Goal: Task Accomplishment & Management: Manage account settings

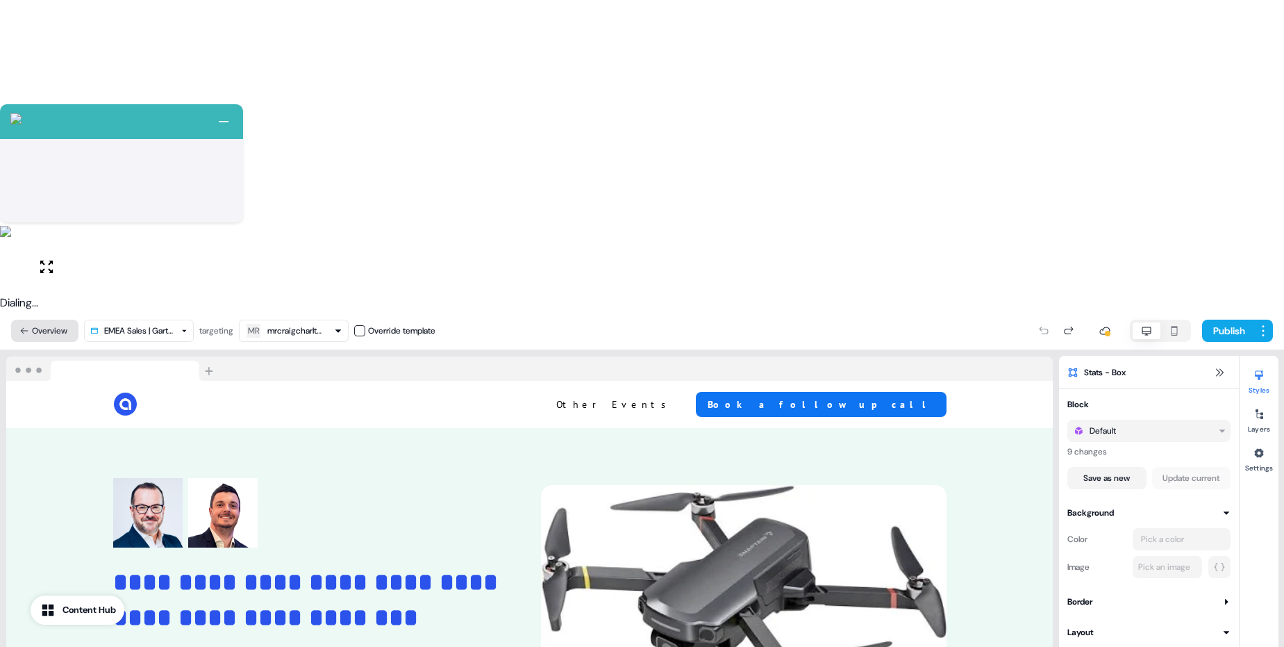
click at [33, 320] on button "Overview" at bounding box center [44, 331] width 67 height 22
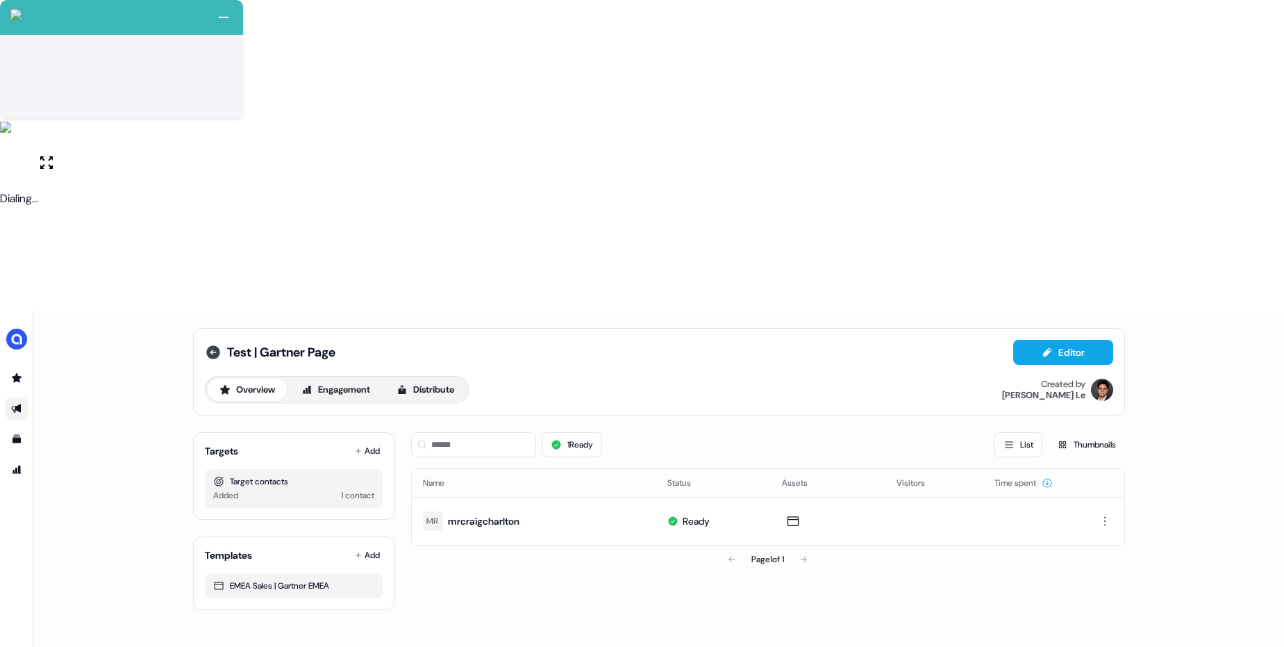
click at [207, 345] on icon at bounding box center [213, 352] width 14 height 14
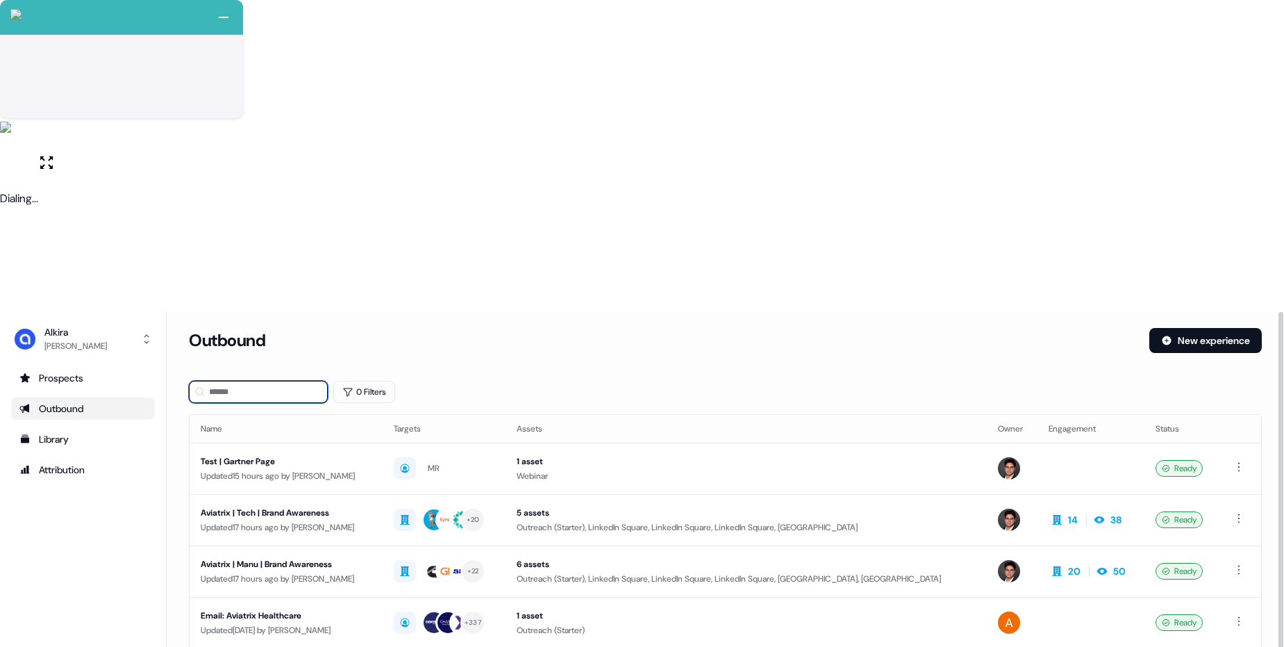
click at [228, 381] on input at bounding box center [258, 392] width 139 height 22
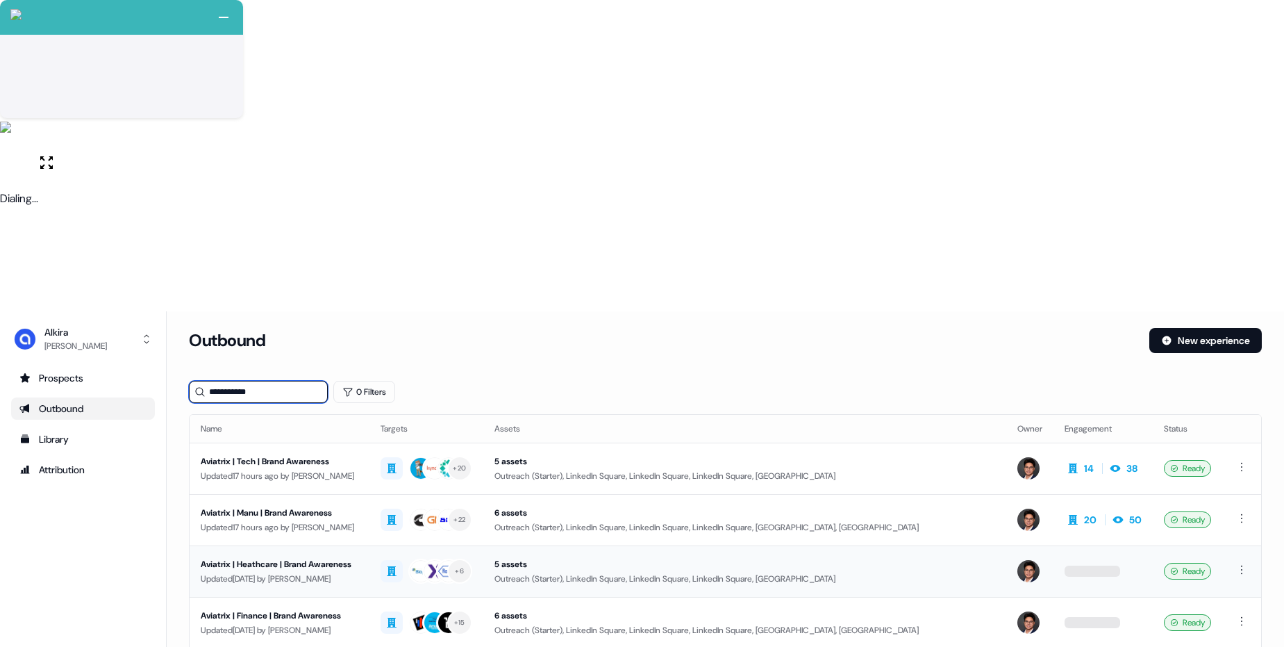
type input "**********"
click at [345, 572] on div "Updated 8 days ago by Hugh Le" at bounding box center [280, 579] width 158 height 14
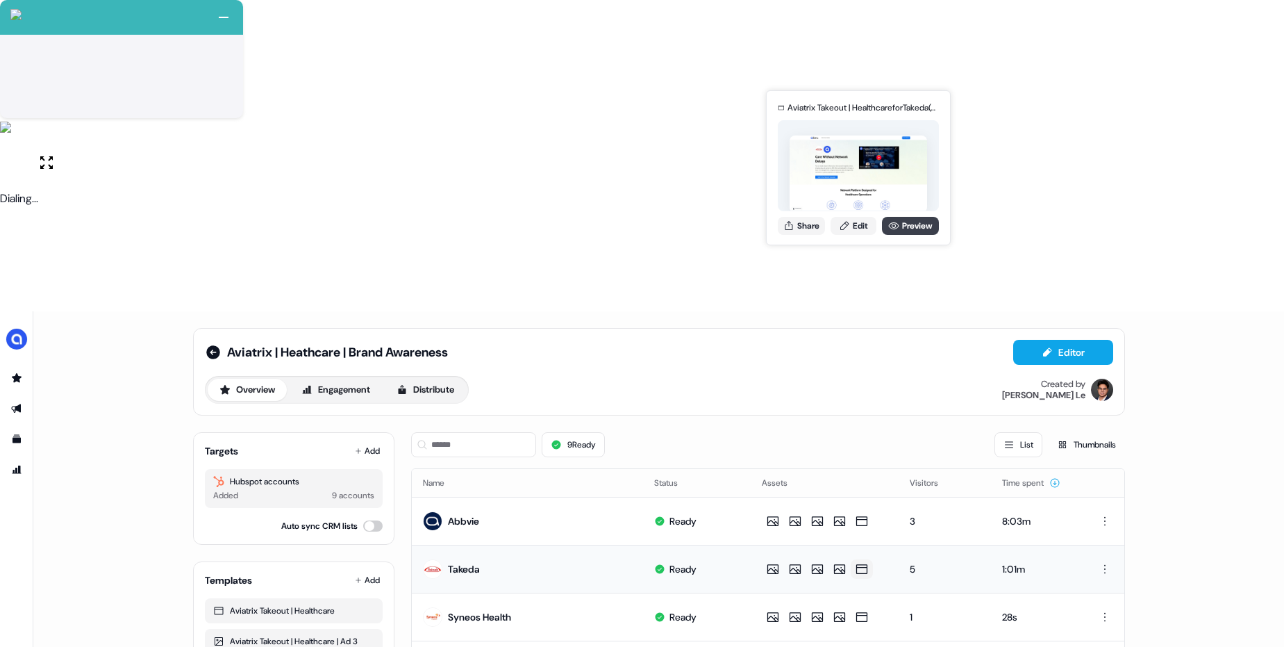
click at [904, 226] on link "Preview" at bounding box center [910, 226] width 57 height 18
click at [854, 231] on link "Edit" at bounding box center [854, 226] width 46 height 18
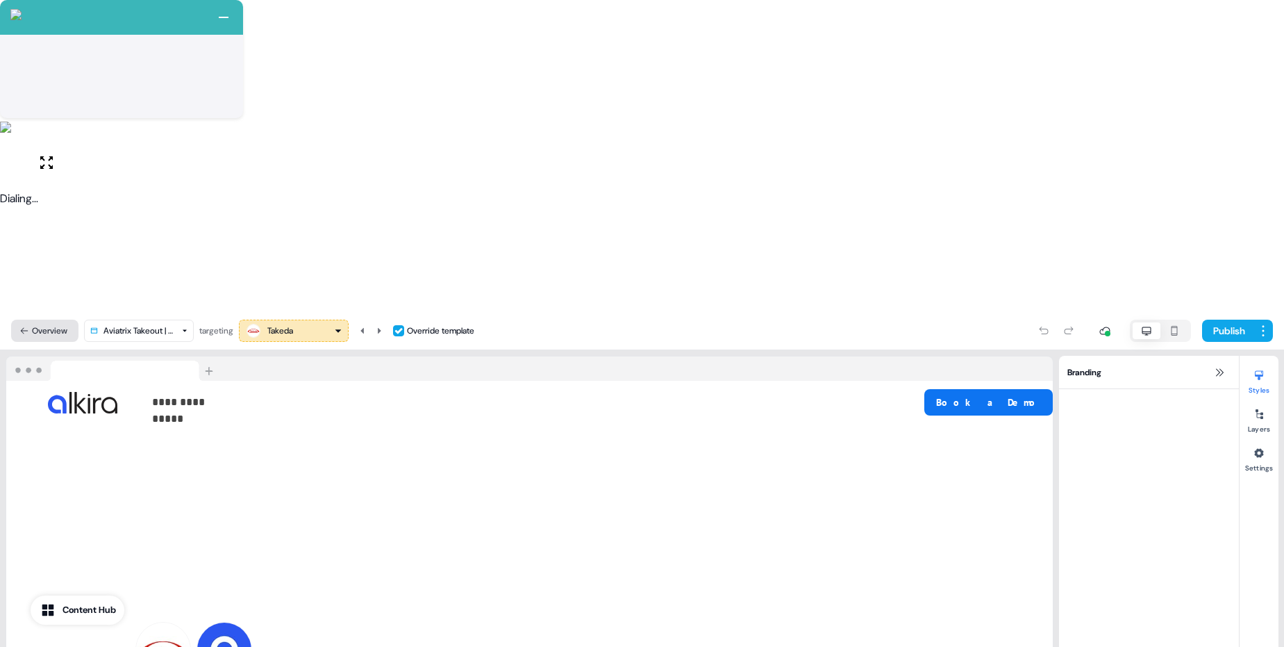
scroll to position [1858, 0]
click at [1218, 367] on icon at bounding box center [1219, 372] width 11 height 11
click at [1219, 368] on icon at bounding box center [1220, 372] width 8 height 8
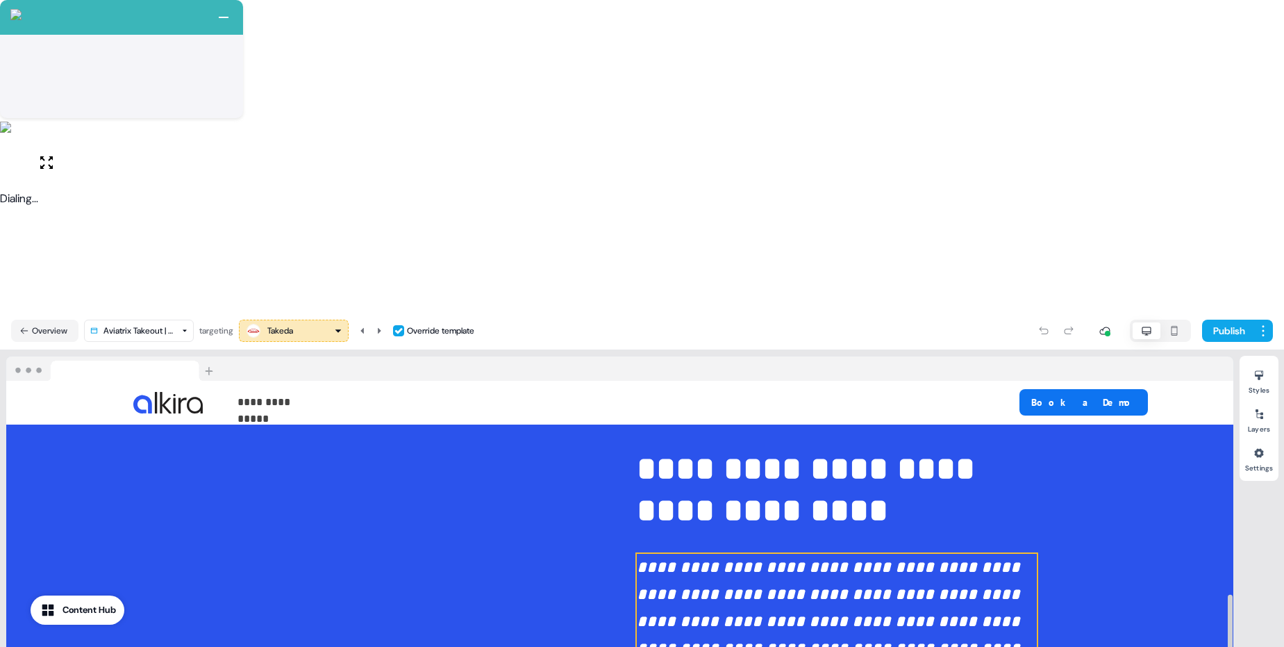
scroll to position [6, 0]
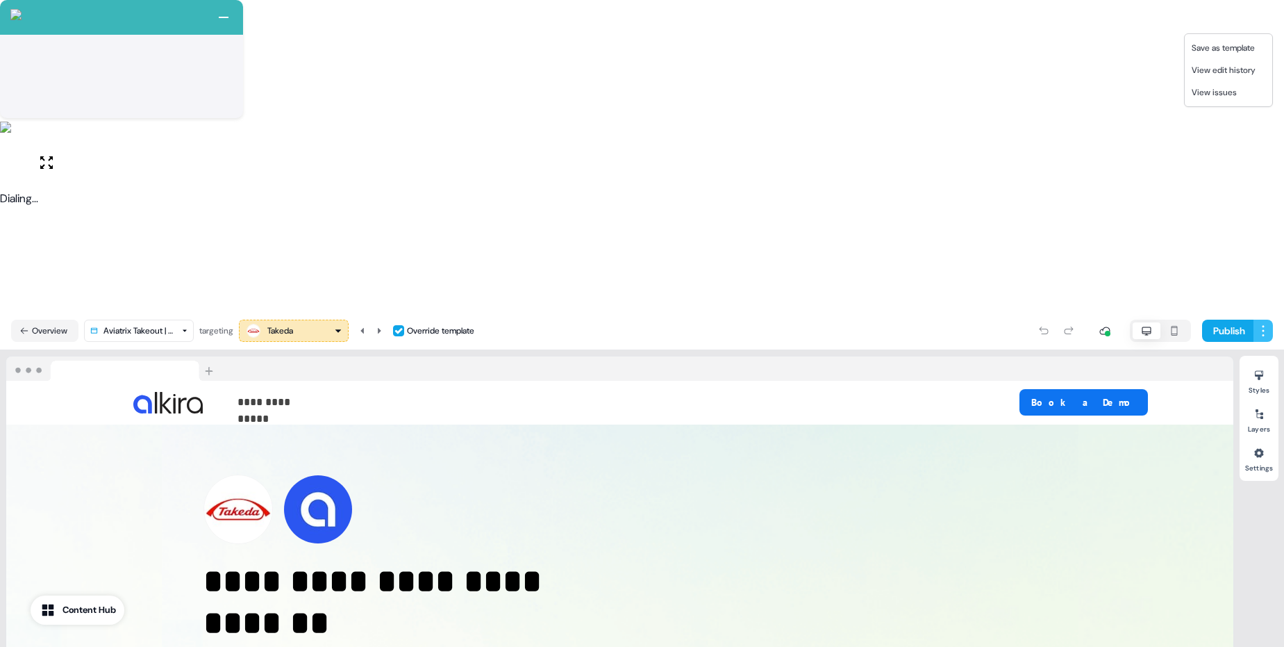
click at [1268, 22] on html "+ Next Auto dialer paused! Go to your dialing tab to continue. 225 Moving To Ne…" at bounding box center [642, 479] width 1284 height 958
click at [39, 320] on button "Overview" at bounding box center [44, 331] width 67 height 22
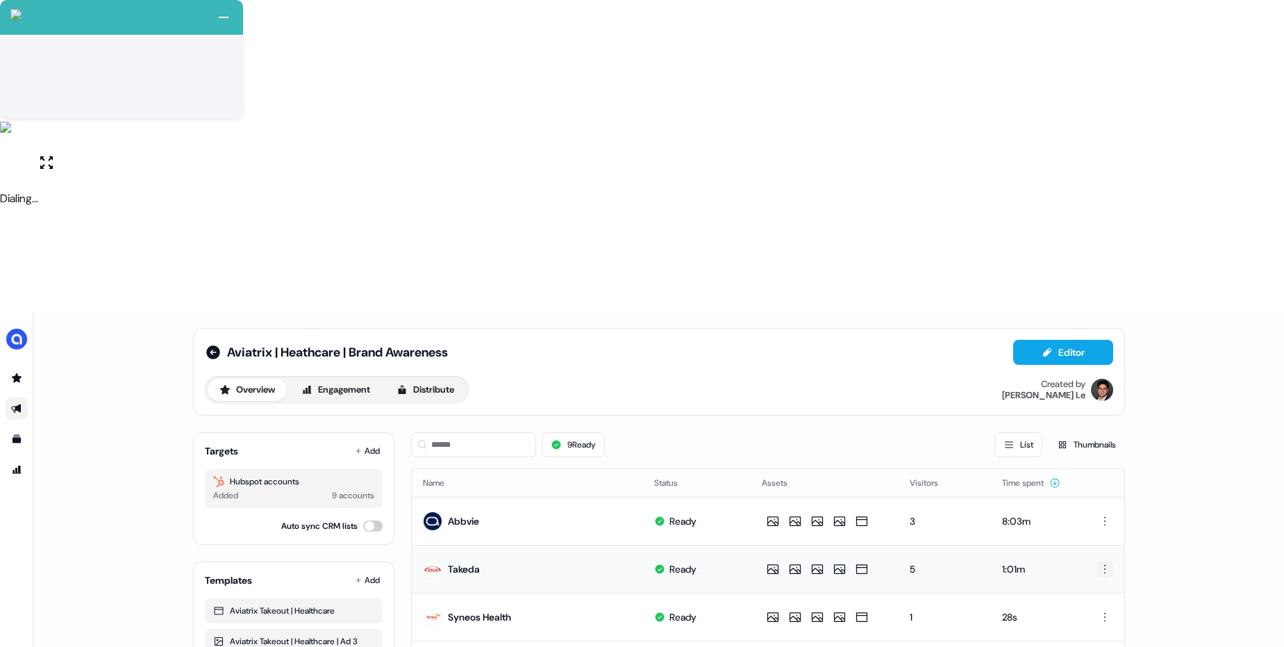
click at [1097, 256] on html "+ Next Auto dialer paused! Go to your dialing tab to continue. 225 Moving To Ne…" at bounding box center [642, 479] width 1284 height 958
click at [711, 246] on html "+ Next Auto dialer paused! Go to your dialing tab to continue. 225 Moving To Ne…" at bounding box center [642, 479] width 1284 height 958
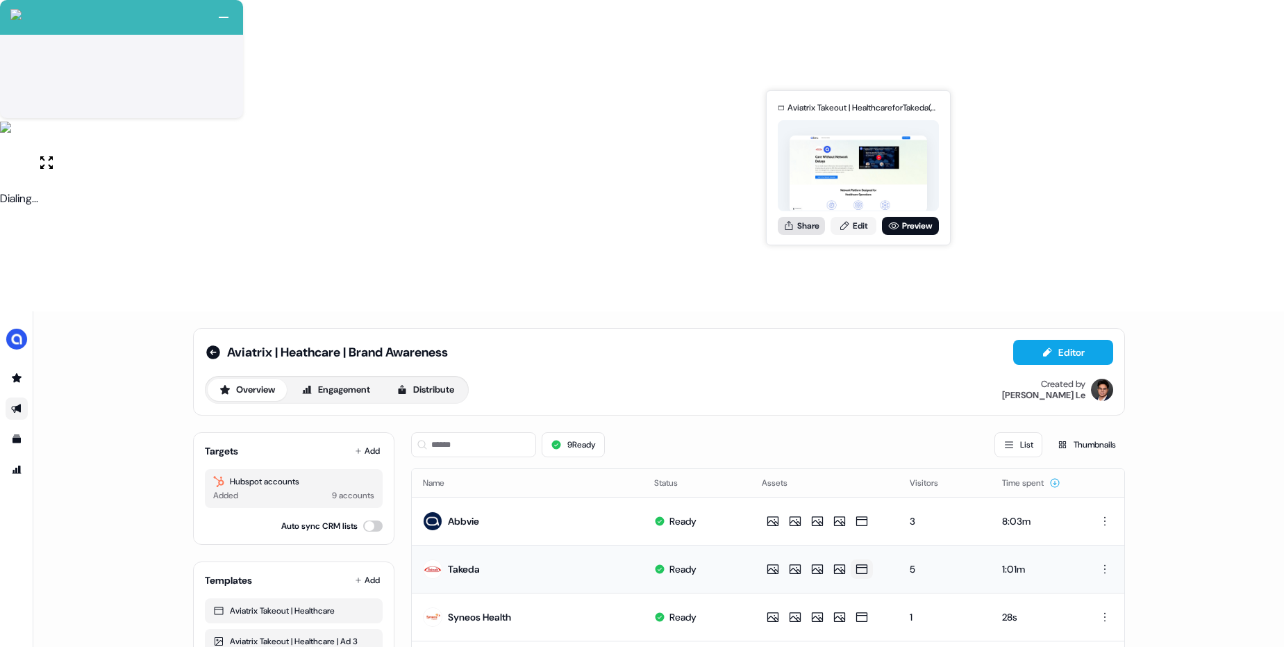
click at [798, 229] on button "Share" at bounding box center [801, 226] width 47 height 18
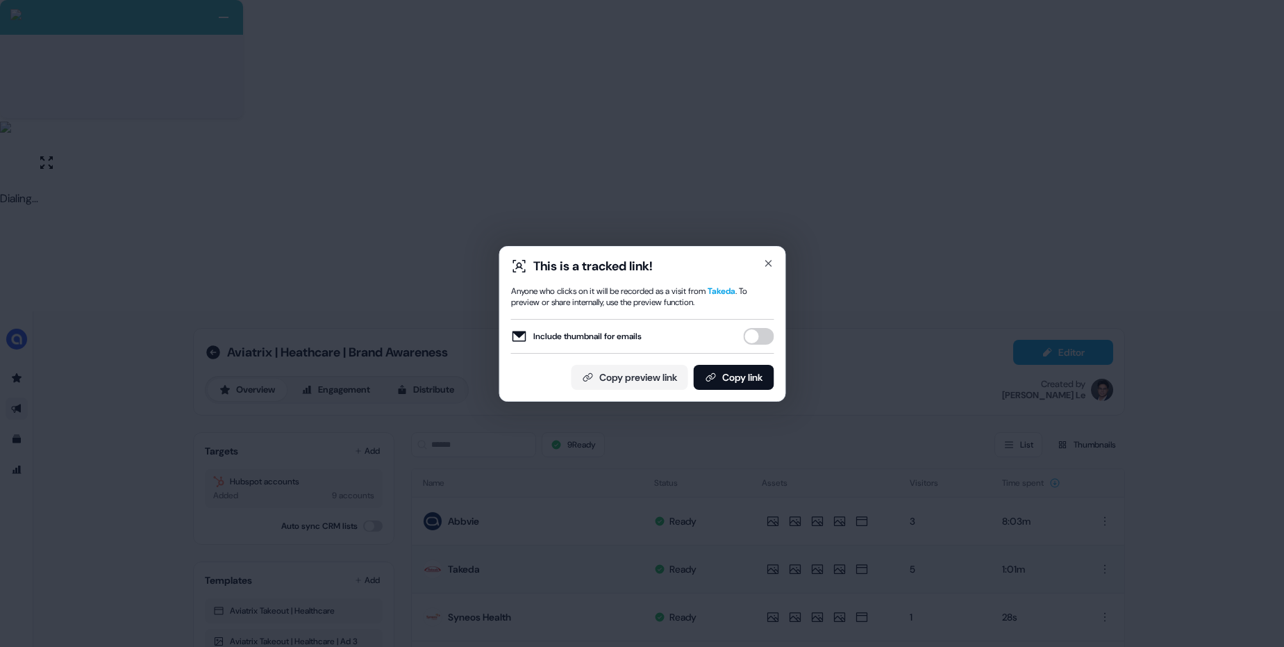
click at [755, 335] on button "Include thumbnail for emails" at bounding box center [758, 336] width 31 height 17
click at [711, 385] on button "Copy link" at bounding box center [733, 377] width 81 height 25
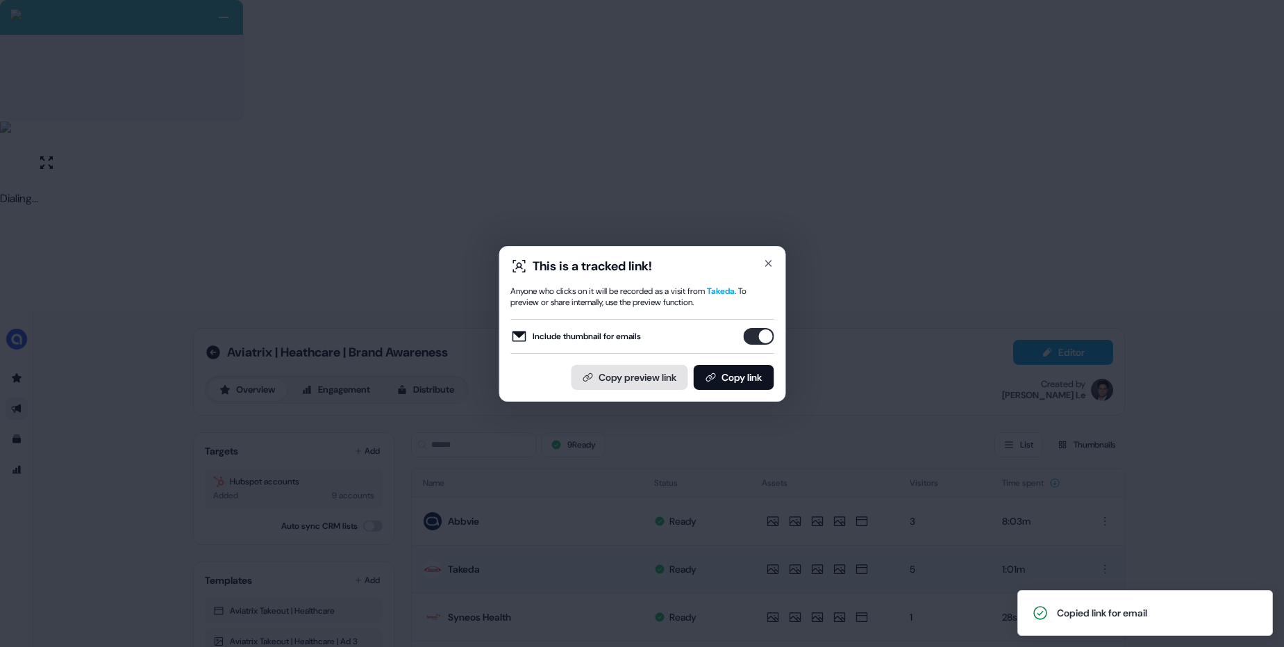
click at [620, 370] on button "Copy preview link" at bounding box center [629, 377] width 117 height 25
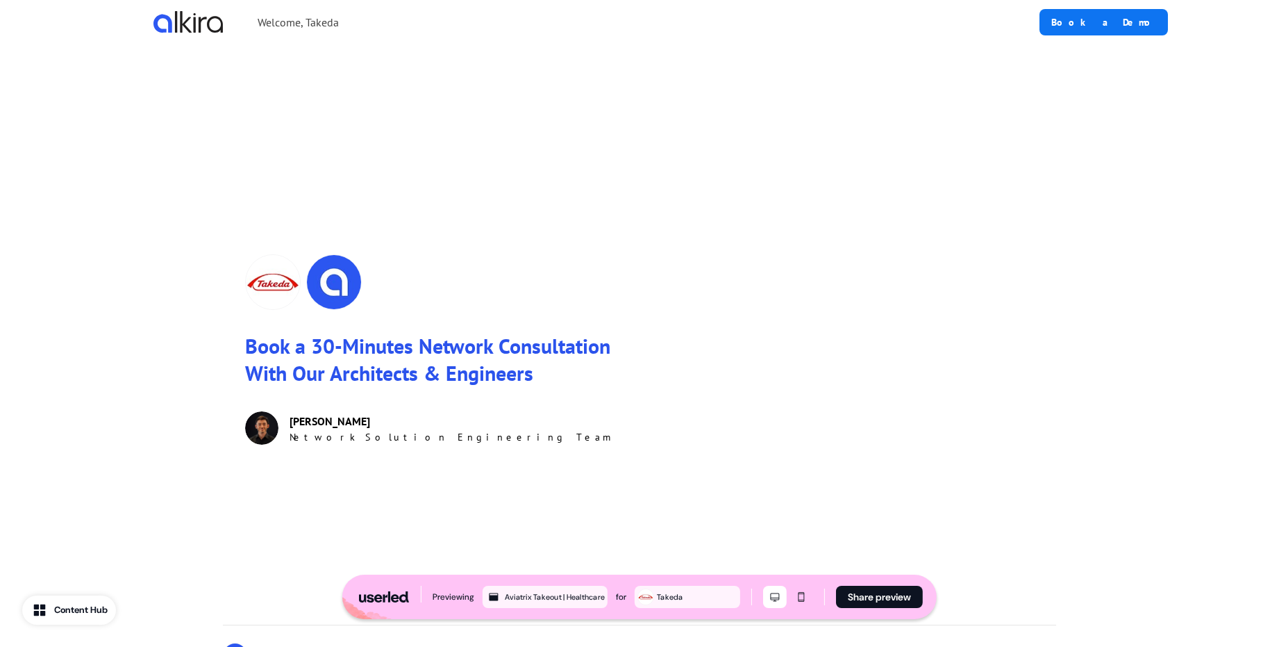
scroll to position [1876, 0]
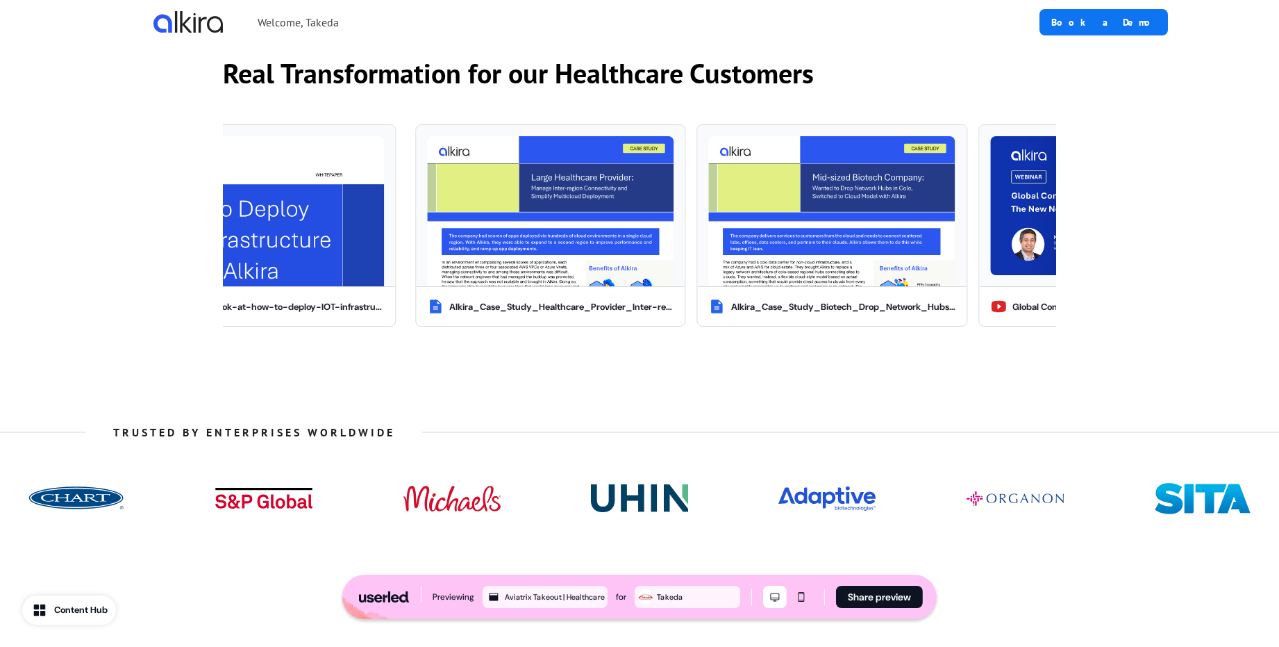
scroll to position [1876, 0]
